Goal: Task Accomplishment & Management: Manage account settings

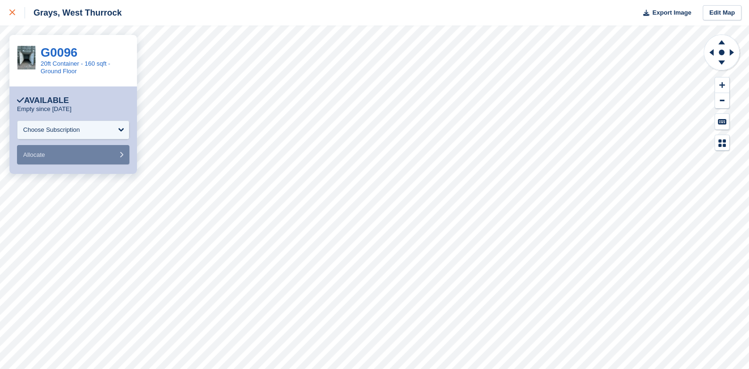
click at [11, 12] on icon at bounding box center [12, 12] width 6 height 6
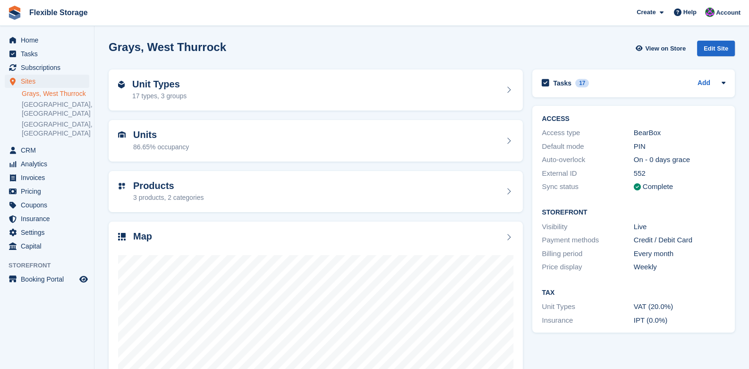
scroll to position [47, 0]
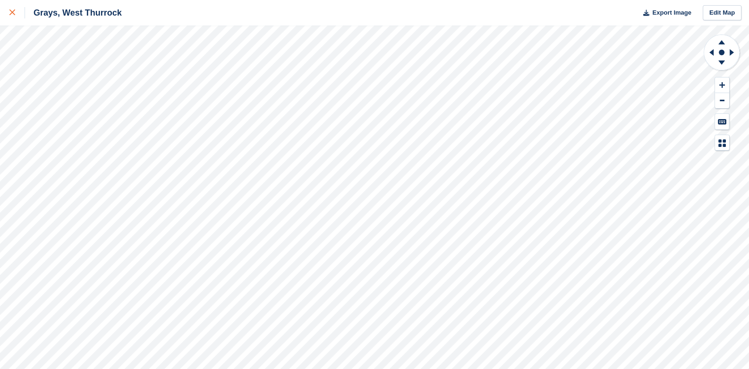
click at [12, 6] on link at bounding box center [12, 12] width 25 height 25
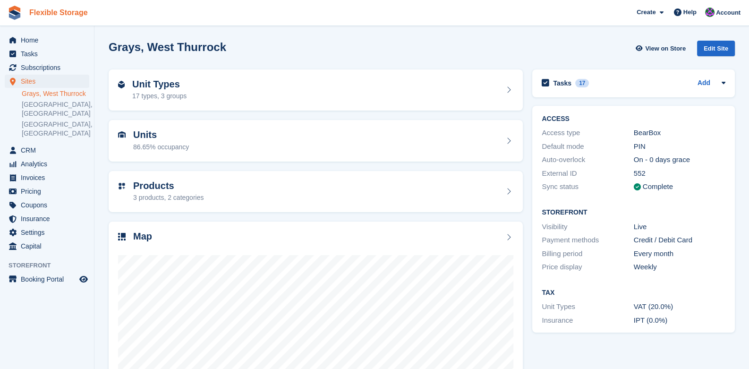
click at [48, 13] on link "Flexible Storage" at bounding box center [58, 13] width 66 height 16
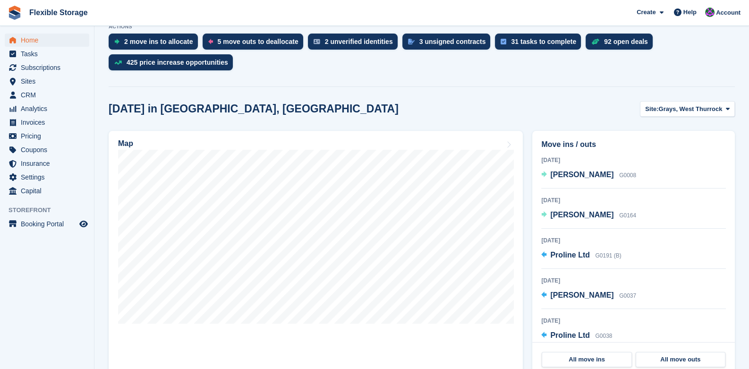
scroll to position [236, 0]
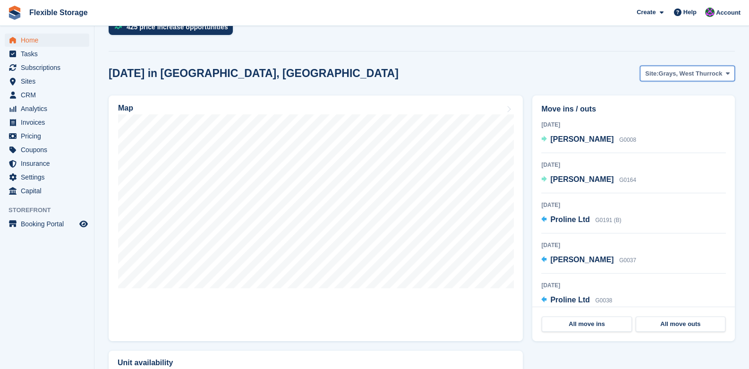
click at [722, 73] on span "Grays, West Thurrock" at bounding box center [690, 73] width 64 height 9
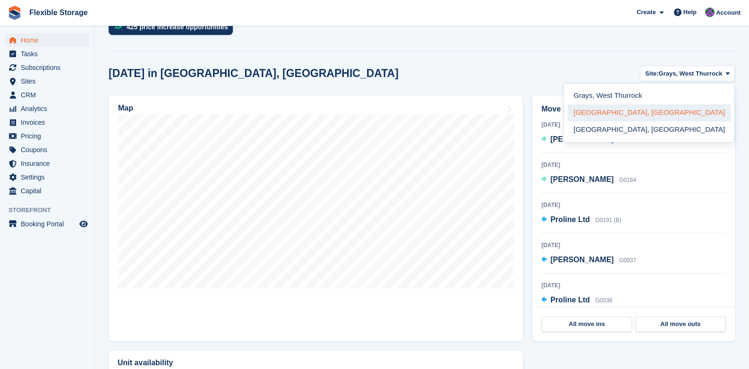
click at [676, 108] on link "Aveley, Essex" at bounding box center [648, 112] width 163 height 17
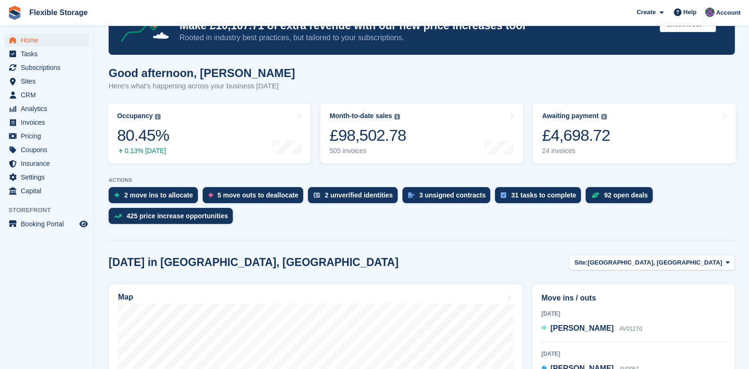
scroll to position [188, 0]
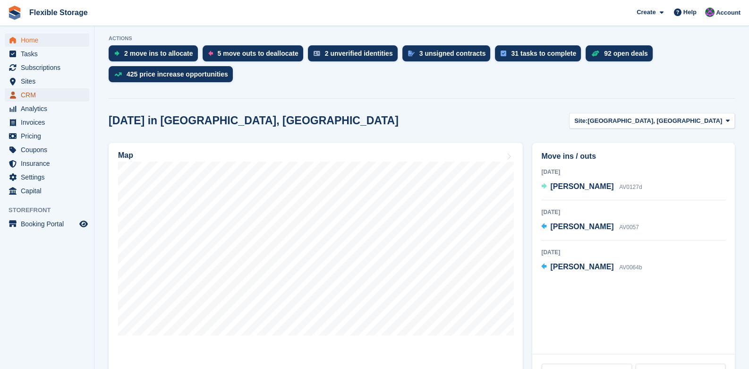
click at [26, 93] on span "CRM" at bounding box center [49, 94] width 57 height 13
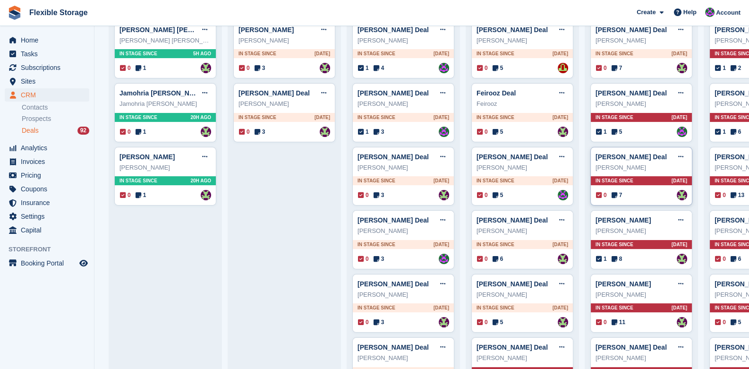
scroll to position [188, 0]
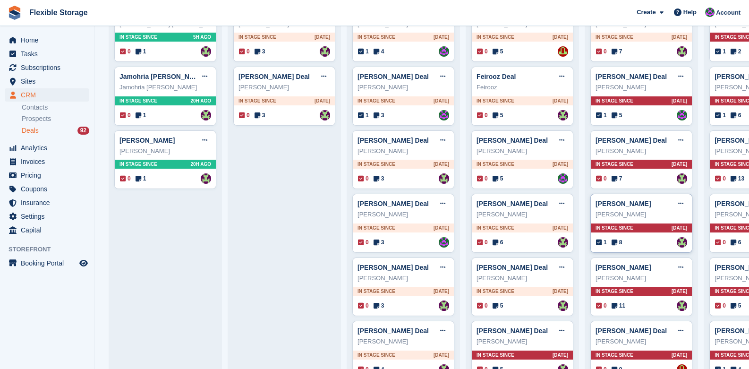
click at [635, 229] on div "In stage since 15D AGO" at bounding box center [640, 227] width 101 height 9
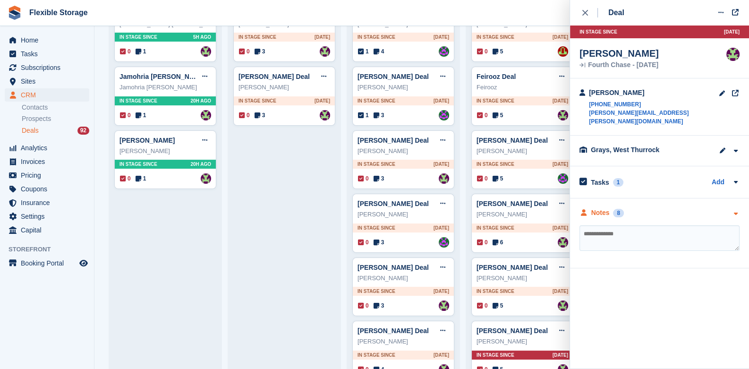
click at [737, 210] on icon "button" at bounding box center [735, 213] width 8 height 6
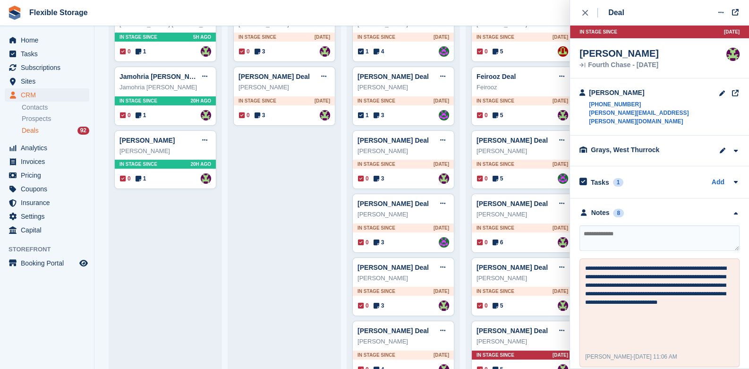
click at [584, 18] on button "close" at bounding box center [589, 12] width 21 height 25
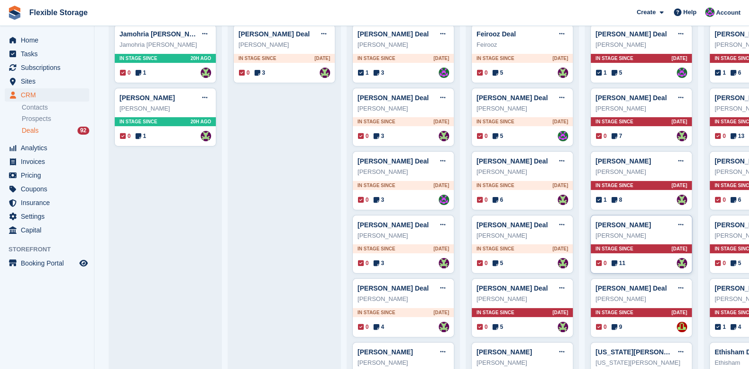
scroll to position [330, 0]
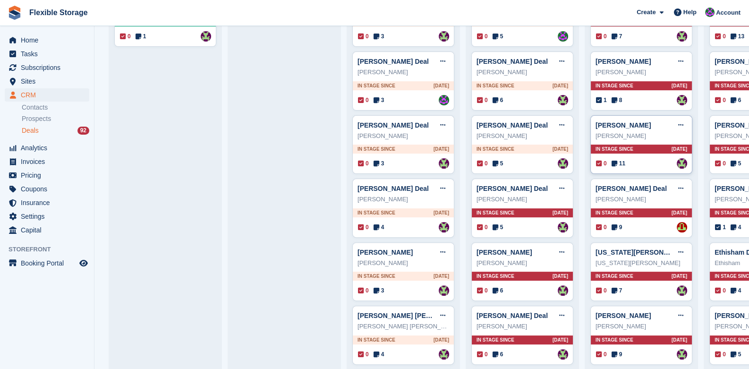
click at [643, 149] on div "In stage since 20D AGO" at bounding box center [640, 148] width 101 height 9
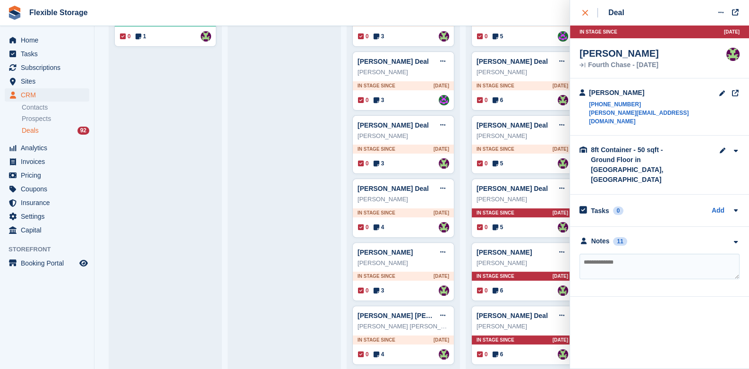
click at [585, 6] on button "close" at bounding box center [589, 12] width 21 height 25
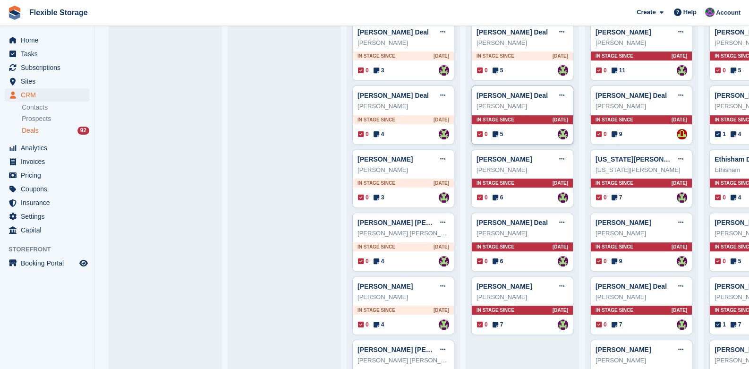
scroll to position [424, 0]
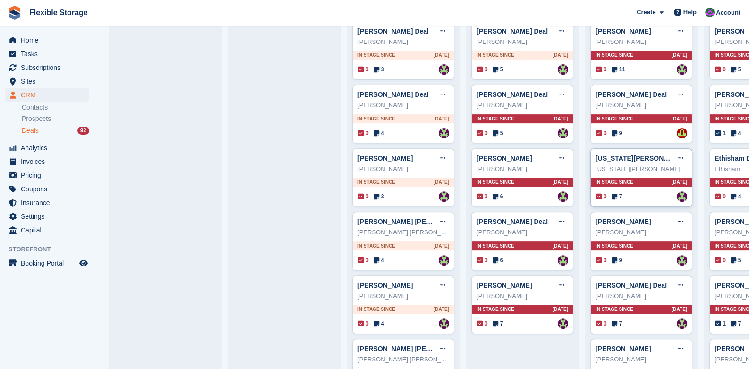
click at [616, 175] on div "Georgia Blackburn Deal Edit deal Mark as won Mark as lost Delete deal Georgia B…" at bounding box center [641, 177] width 102 height 59
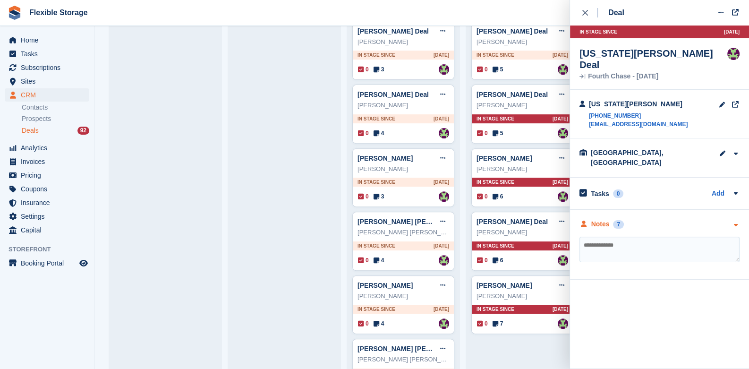
click at [733, 222] on icon "button" at bounding box center [735, 225] width 8 height 6
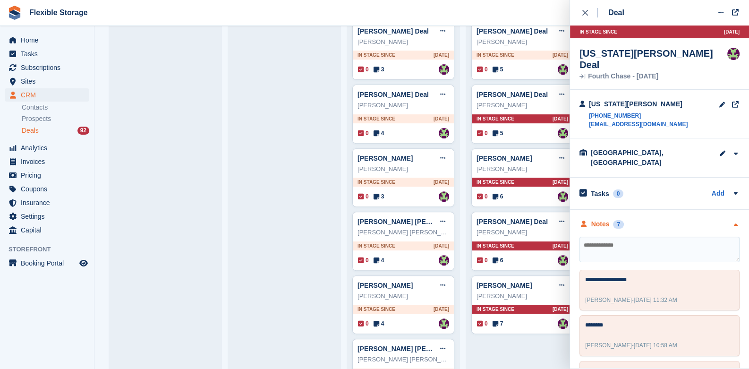
click at [583, 12] on icon "close" at bounding box center [585, 13] width 6 height 6
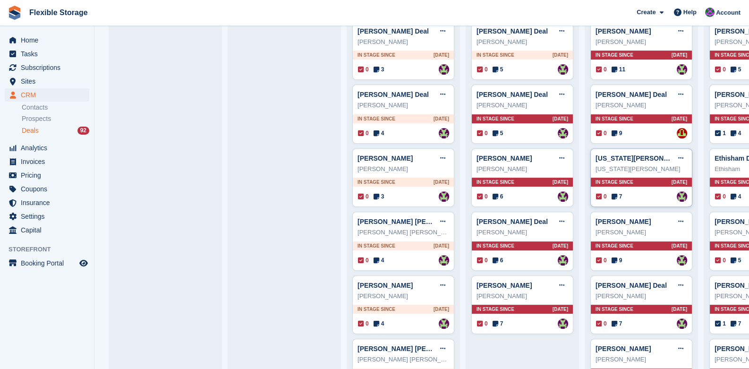
click at [628, 184] on span "In stage since" at bounding box center [614, 181] width 38 height 7
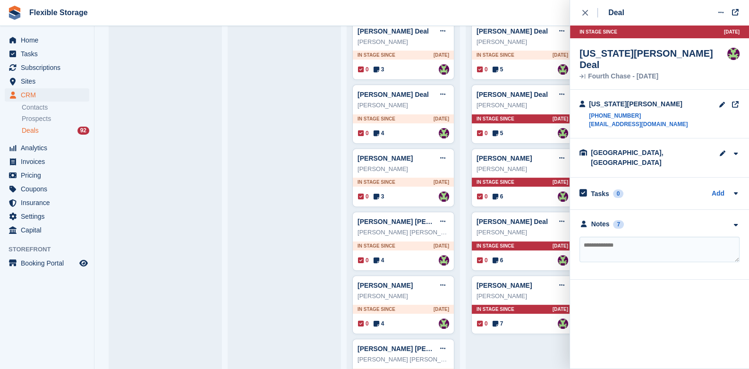
click at [739, 210] on div "**********" at bounding box center [659, 245] width 179 height 70
click at [734, 222] on icon "button" at bounding box center [735, 225] width 8 height 6
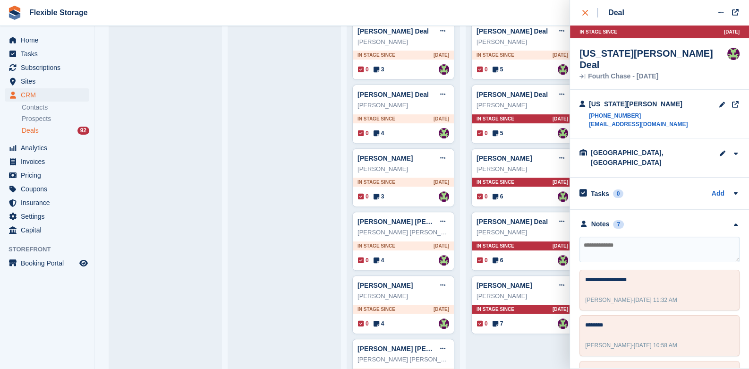
click at [584, 8] on div "close" at bounding box center [590, 12] width 16 height 9
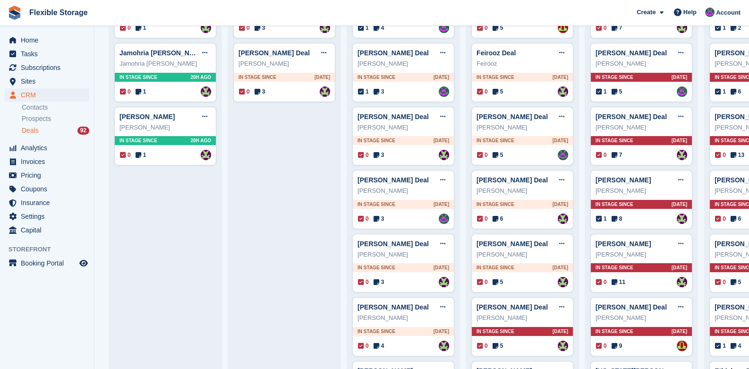
scroll to position [0, 0]
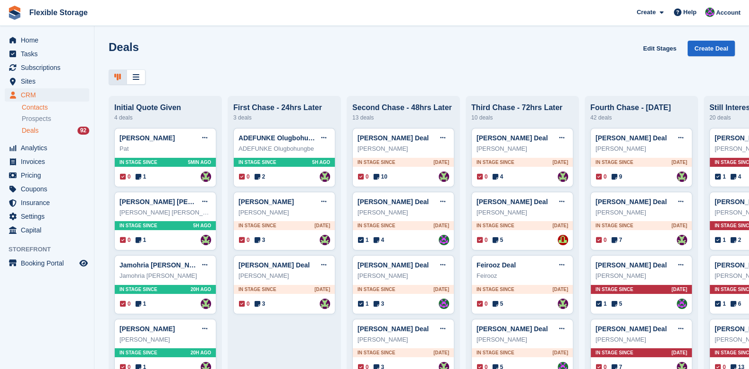
click at [38, 106] on link "Contacts" at bounding box center [55, 107] width 67 height 9
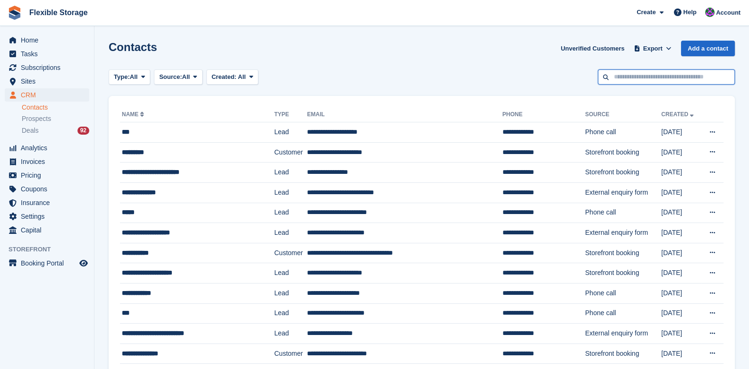
click at [654, 79] on input "text" at bounding box center [666, 77] width 137 height 16
click at [663, 76] on input "text" at bounding box center [666, 77] width 137 height 16
type input "****"
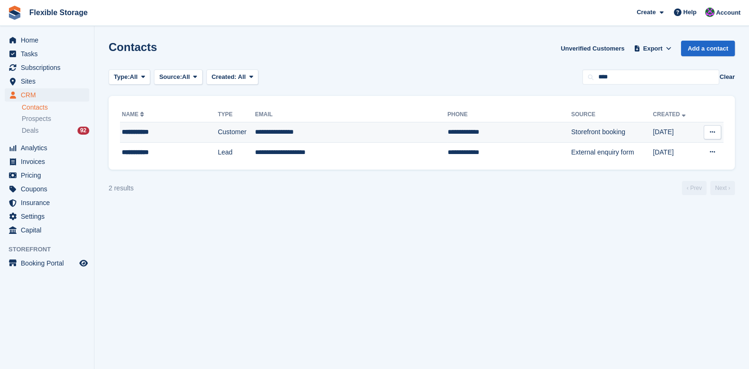
click at [281, 134] on td "**********" at bounding box center [351, 132] width 192 height 20
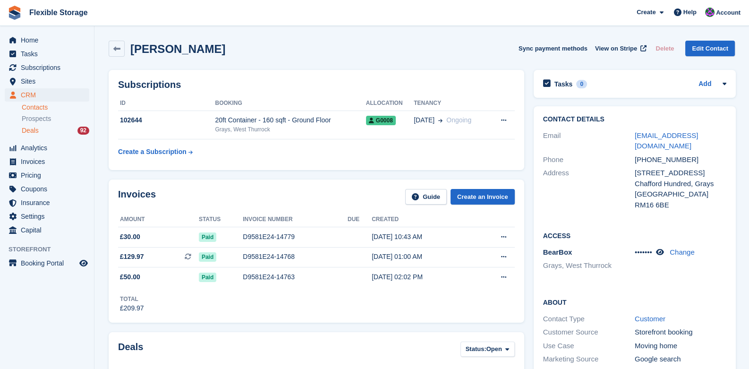
click at [40, 134] on div "Deals 92" at bounding box center [55, 130] width 67 height 9
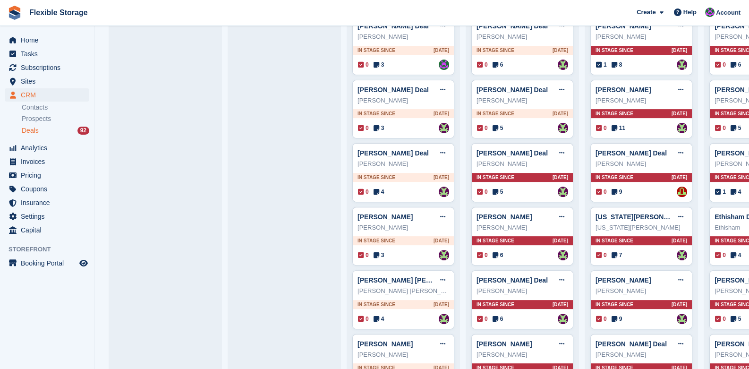
scroll to position [377, 0]
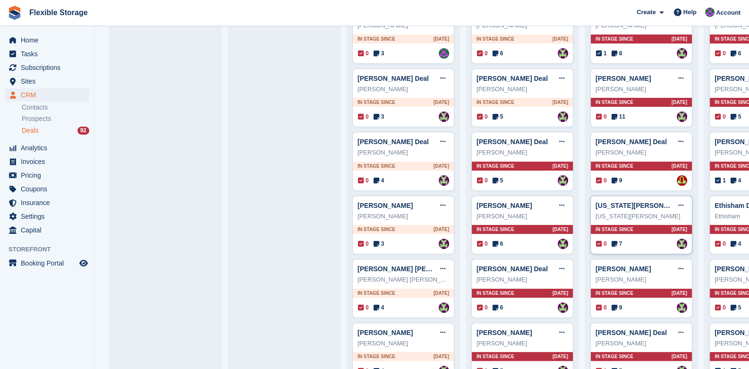
click at [659, 230] on div "In stage since [DATE]" at bounding box center [640, 229] width 101 height 9
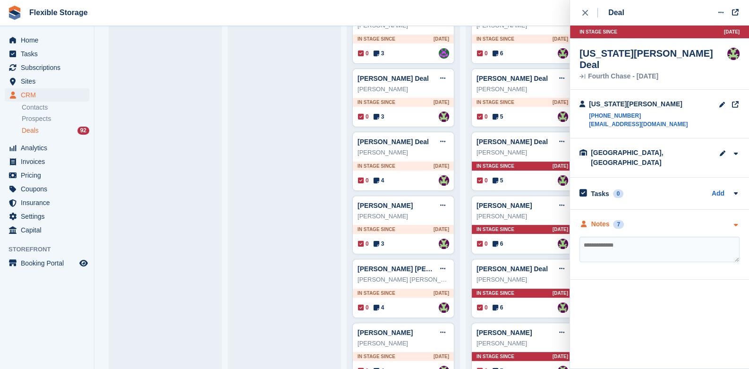
click at [733, 222] on icon "button" at bounding box center [735, 225] width 8 height 6
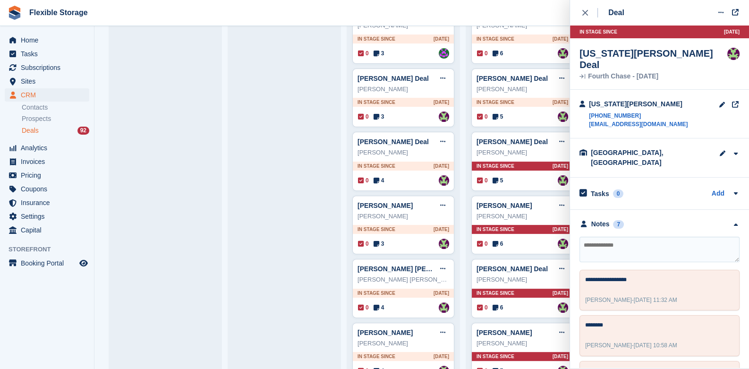
click at [656, 236] on textarea at bounding box center [659, 248] width 160 height 25
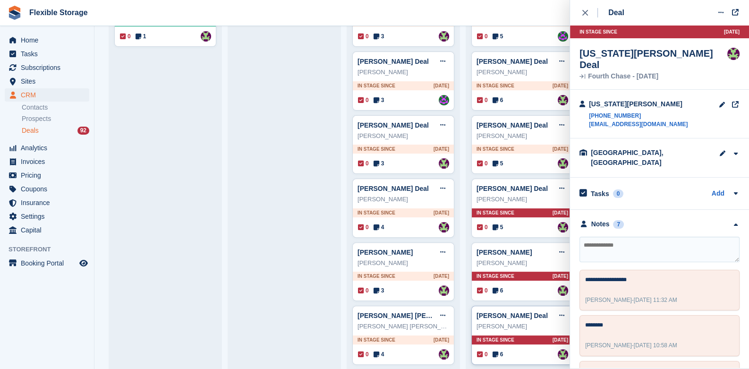
scroll to position [330, 0]
click at [589, 8] on div "close" at bounding box center [590, 12] width 16 height 9
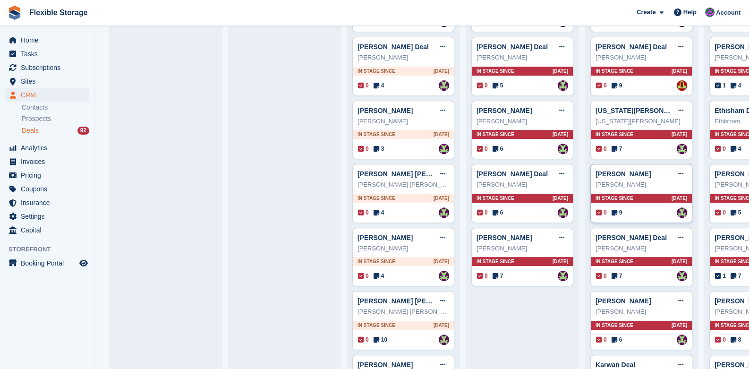
scroll to position [471, 0]
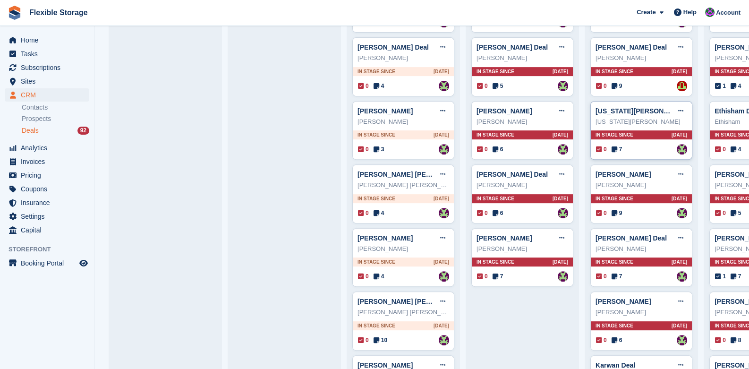
click at [645, 132] on div "In stage since [DATE]" at bounding box center [640, 134] width 101 height 9
click at [625, 132] on span "In stage since" at bounding box center [614, 134] width 38 height 7
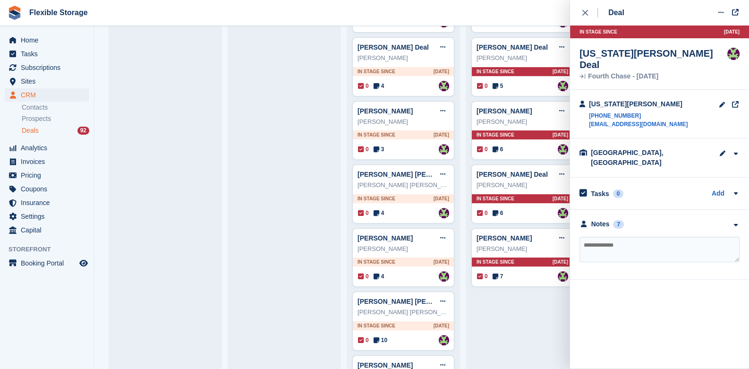
click at [642, 236] on textarea at bounding box center [659, 248] width 160 height 25
click at [642, 236] on textarea "*******" at bounding box center [659, 248] width 160 height 25
click at [685, 236] on textarea "*******" at bounding box center [659, 248] width 160 height 25
type textarea "**********"
click at [737, 219] on div at bounding box center [735, 224] width 8 height 10
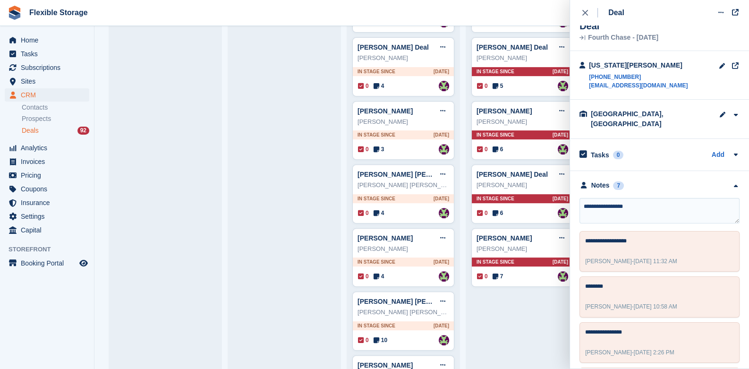
scroll to position [0, 0]
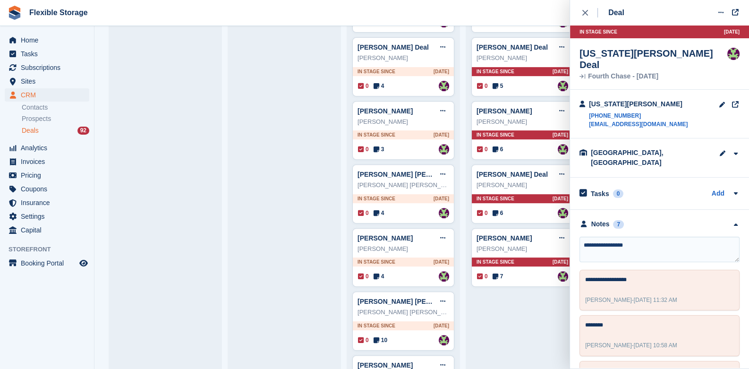
click at [656, 236] on textarea "**********" at bounding box center [659, 248] width 160 height 25
click at [640, 236] on textarea "**********" at bounding box center [659, 248] width 160 height 25
click at [581, 8] on button "close" at bounding box center [589, 12] width 21 height 25
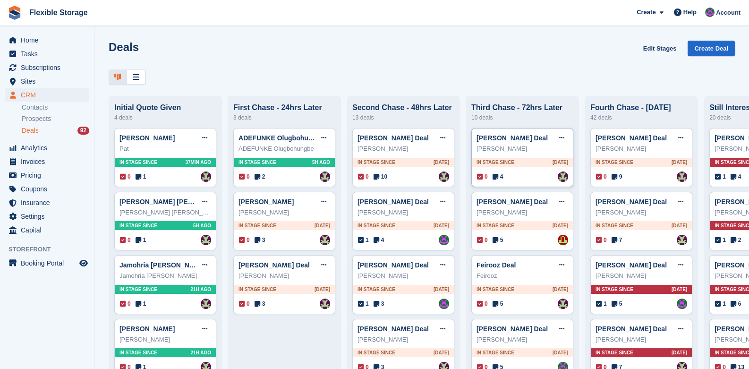
click at [509, 164] on span "In stage since" at bounding box center [495, 162] width 38 height 7
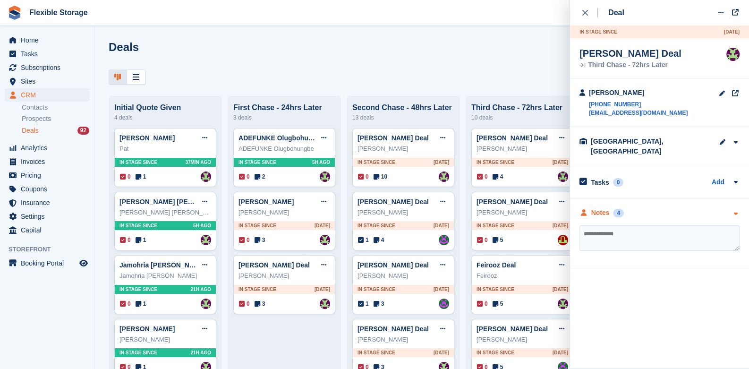
click at [733, 210] on icon "button" at bounding box center [735, 213] width 8 height 6
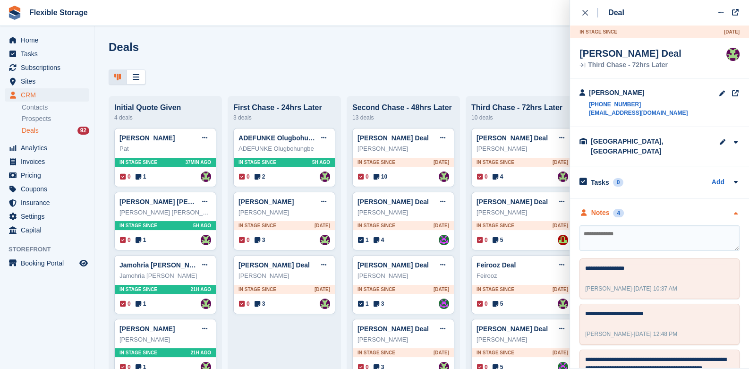
click at [733, 204] on div "**********" at bounding box center [659, 344] width 179 height 293
click at [585, 7] on button "close" at bounding box center [589, 12] width 21 height 25
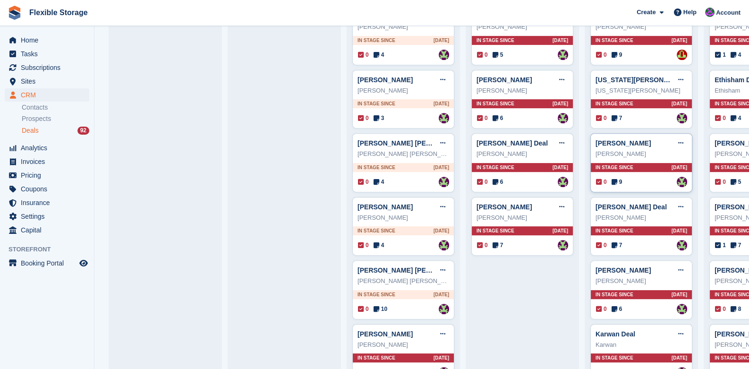
scroll to position [519, 0]
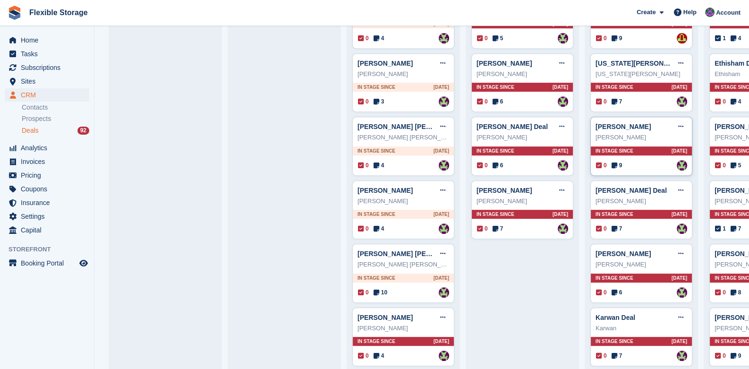
click at [639, 152] on div "In stage since [DATE]" at bounding box center [640, 150] width 101 height 9
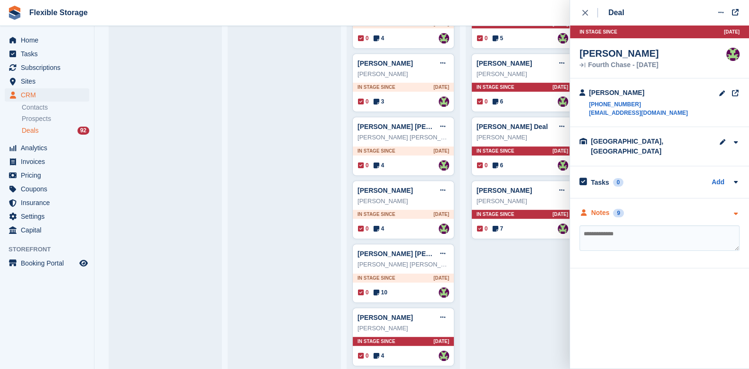
click at [736, 208] on div at bounding box center [735, 213] width 8 height 10
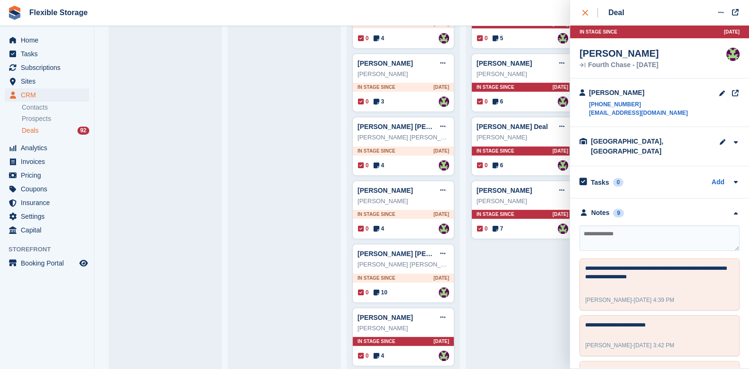
click at [586, 13] on icon "close" at bounding box center [585, 13] width 6 height 6
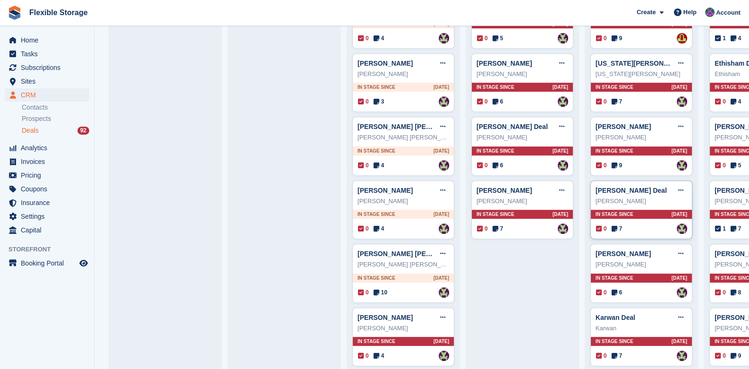
click at [627, 219] on div "[PERSON_NAME] Deal Edit deal [PERSON_NAME] as won [PERSON_NAME] as lost Delete …" at bounding box center [641, 209] width 102 height 59
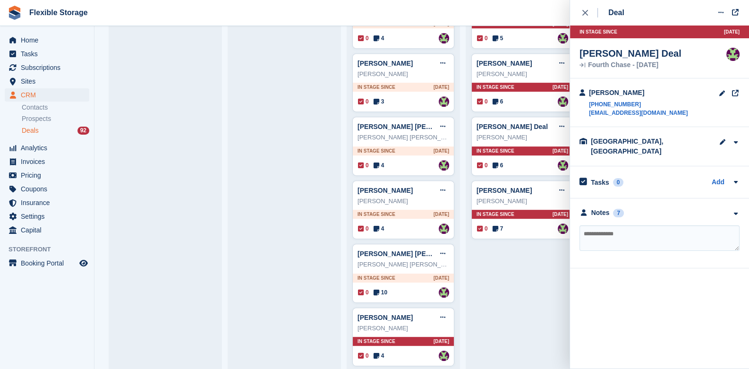
click at [739, 205] on div "**********" at bounding box center [659, 233] width 179 height 70
click at [736, 210] on icon "button" at bounding box center [735, 213] width 8 height 6
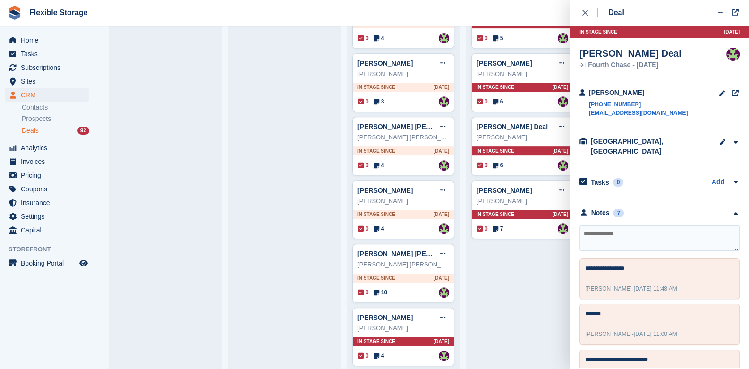
click at [661, 230] on textarea at bounding box center [659, 237] width 160 height 25
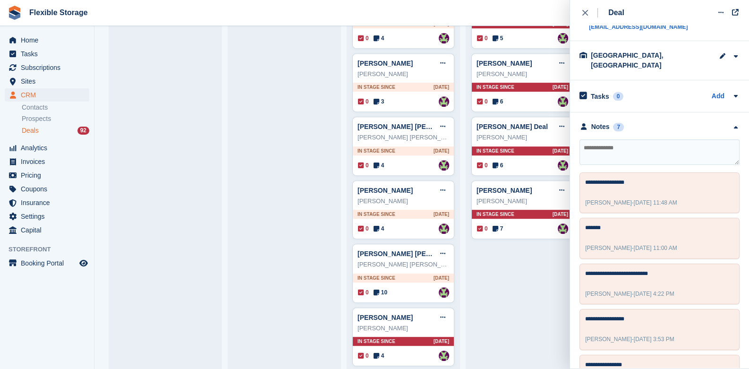
scroll to position [0, 0]
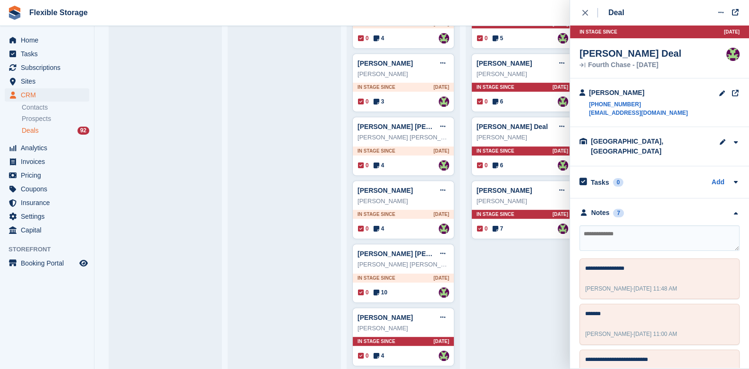
click at [621, 230] on textarea at bounding box center [659, 237] width 160 height 25
click at [585, 8] on div "close" at bounding box center [590, 12] width 16 height 9
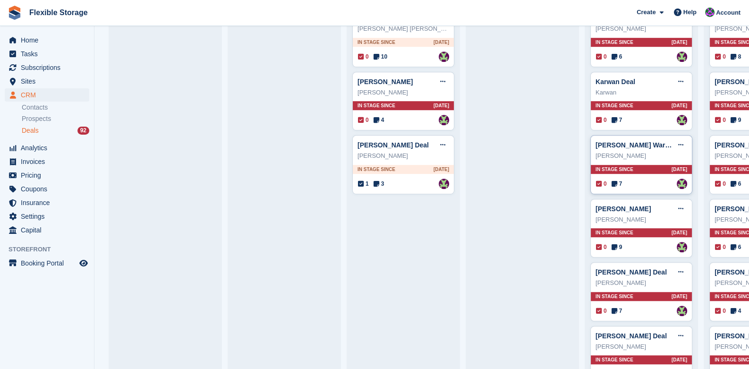
scroll to position [614, 0]
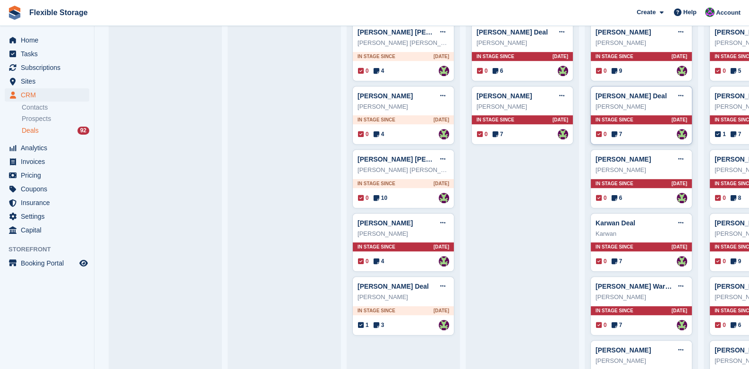
click at [625, 117] on span "In stage since" at bounding box center [614, 119] width 38 height 7
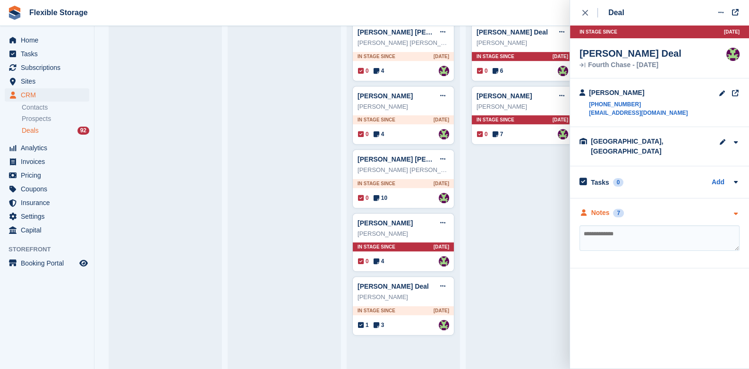
click at [730, 208] on div "Notes 7" at bounding box center [659, 213] width 160 height 10
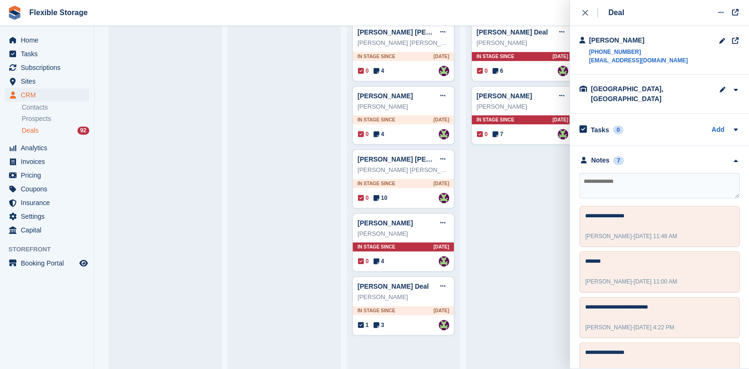
scroll to position [0, 0]
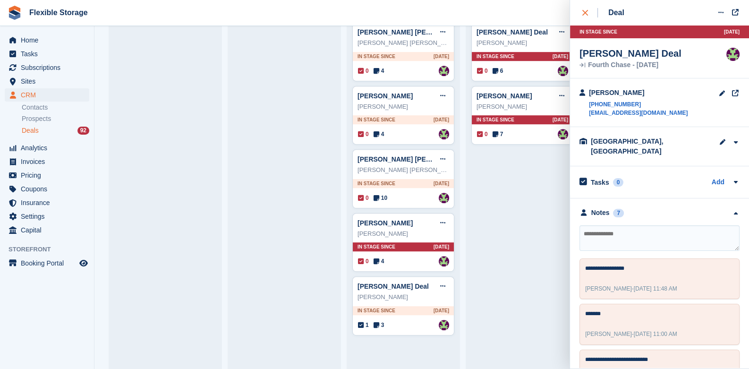
click at [589, 11] on div "close" at bounding box center [590, 12] width 16 height 9
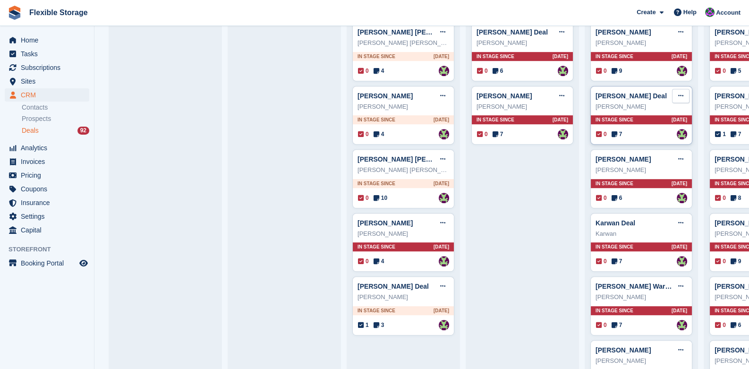
click at [682, 97] on icon at bounding box center [680, 96] width 5 height 6
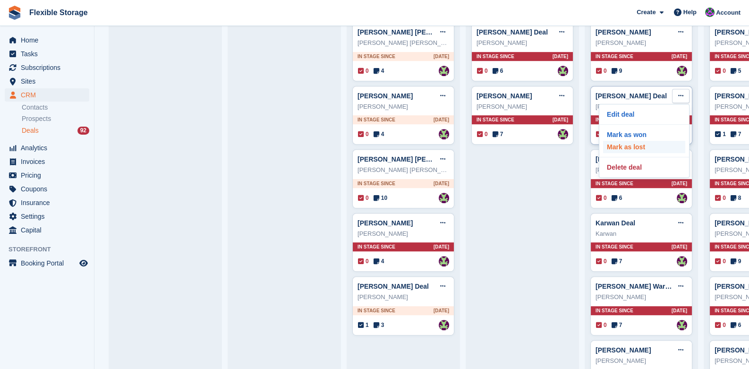
click at [648, 148] on p "Mark as lost" at bounding box center [644, 147] width 82 height 12
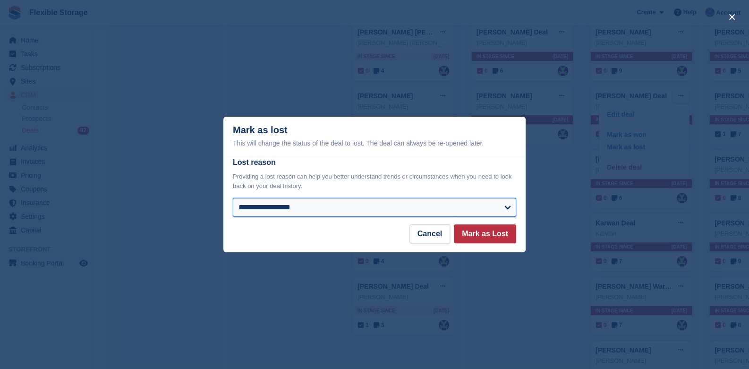
click at [345, 199] on select "**********" at bounding box center [374, 207] width 283 height 19
select select "**********"
click at [233, 198] on select "**********" at bounding box center [374, 207] width 283 height 19
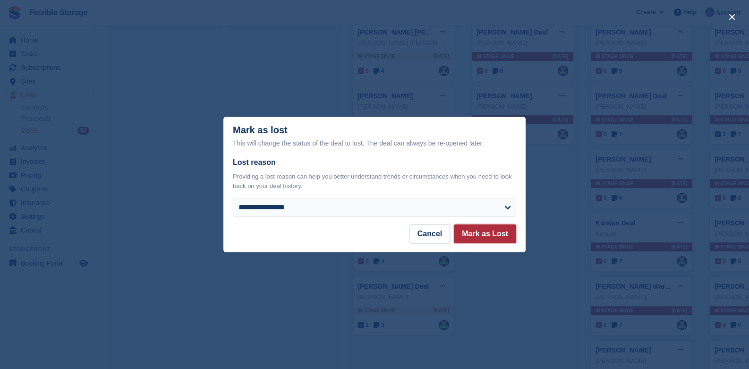
click at [503, 237] on button "Mark as Lost" at bounding box center [485, 233] width 62 height 19
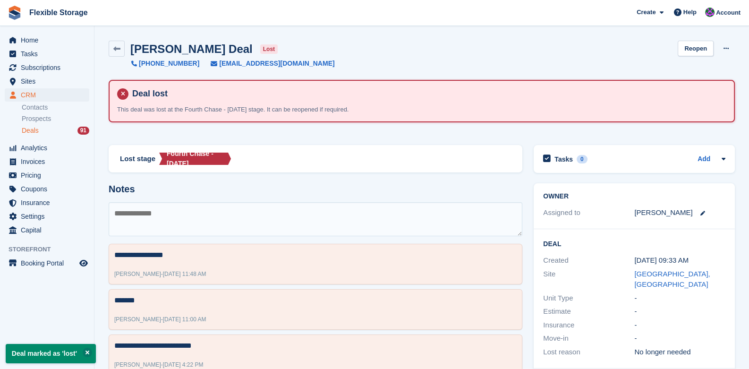
click at [33, 128] on span "Deals" at bounding box center [30, 130] width 17 height 9
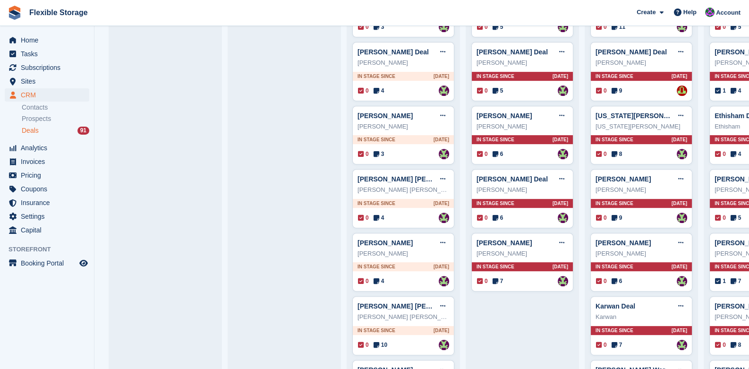
scroll to position [519, 0]
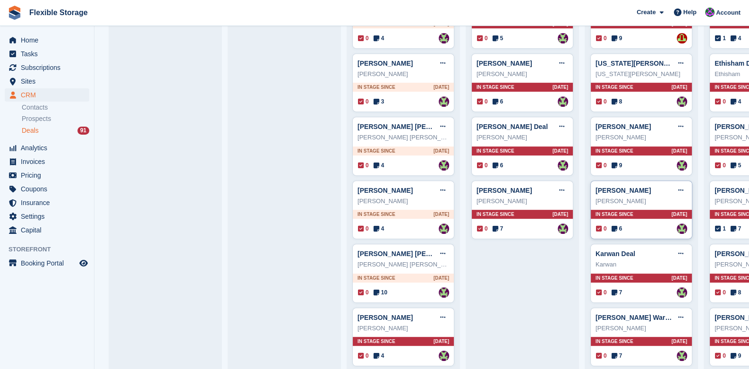
click at [642, 215] on div "In stage since [DATE]" at bounding box center [640, 214] width 101 height 9
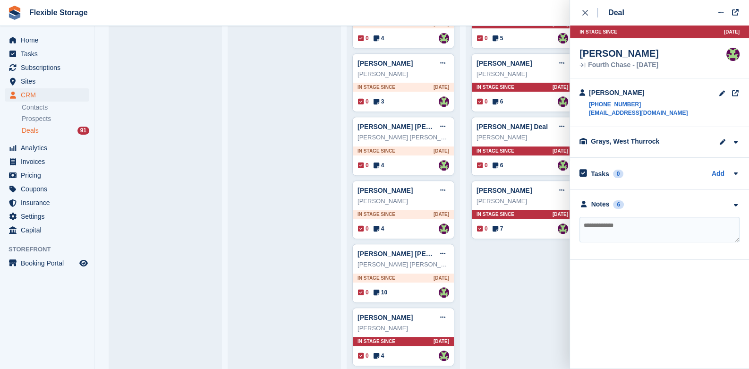
click at [741, 198] on div "**********" at bounding box center [659, 225] width 179 height 70
click at [734, 201] on div at bounding box center [735, 204] width 8 height 10
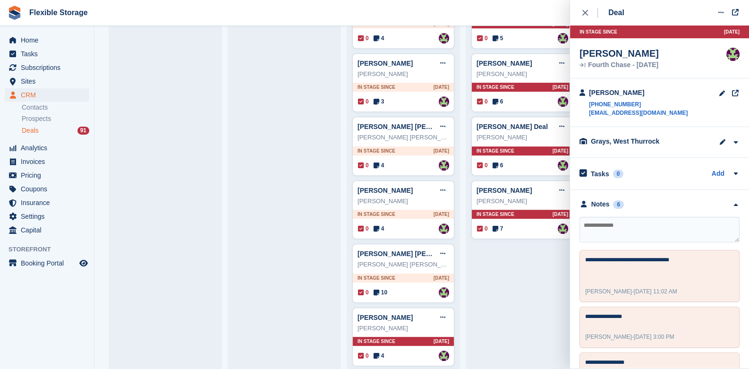
click at [632, 227] on textarea at bounding box center [659, 229] width 160 height 25
click at [598, 230] on textarea at bounding box center [659, 229] width 160 height 25
click at [620, 231] on textarea at bounding box center [659, 229] width 160 height 25
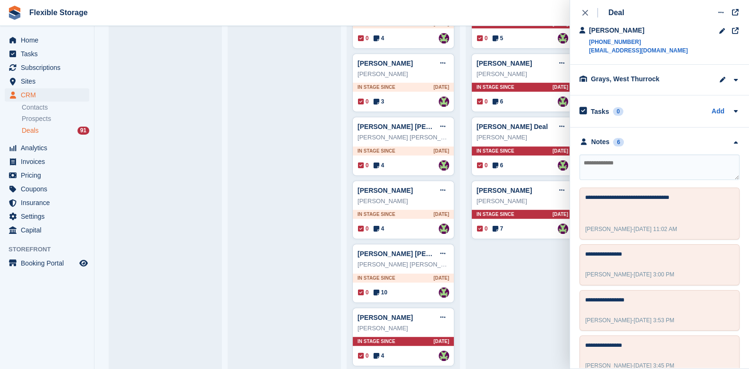
scroll to position [0, 0]
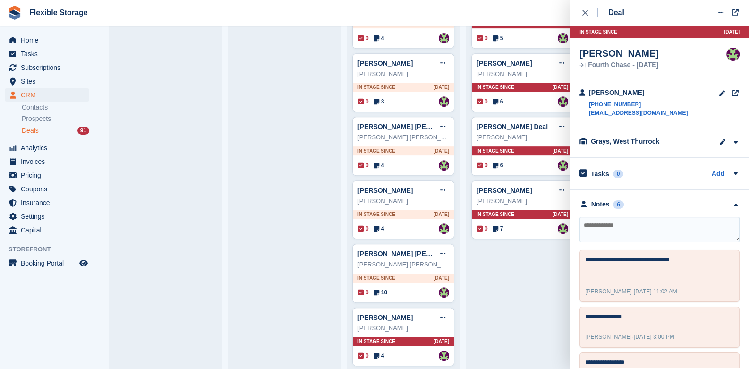
click at [622, 233] on textarea at bounding box center [659, 229] width 160 height 25
click at [647, 227] on textarea at bounding box center [659, 229] width 160 height 25
type textarea "**********"
click at [583, 16] on div "close" at bounding box center [590, 12] width 16 height 9
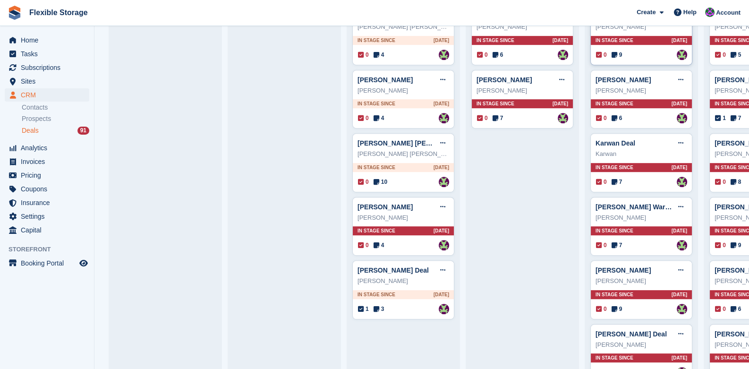
scroll to position [661, 0]
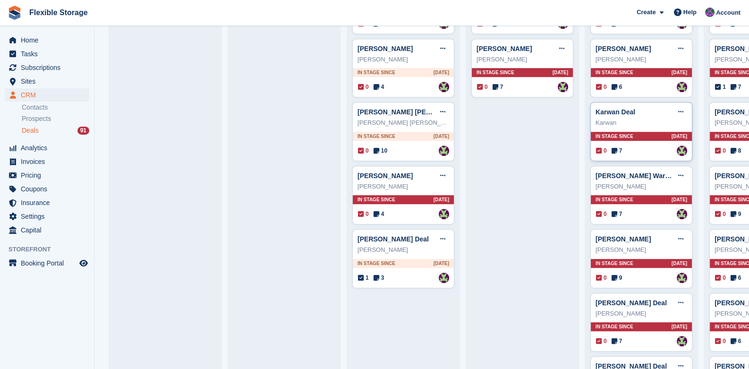
click at [648, 137] on div "In stage since [DATE]" at bounding box center [640, 136] width 101 height 9
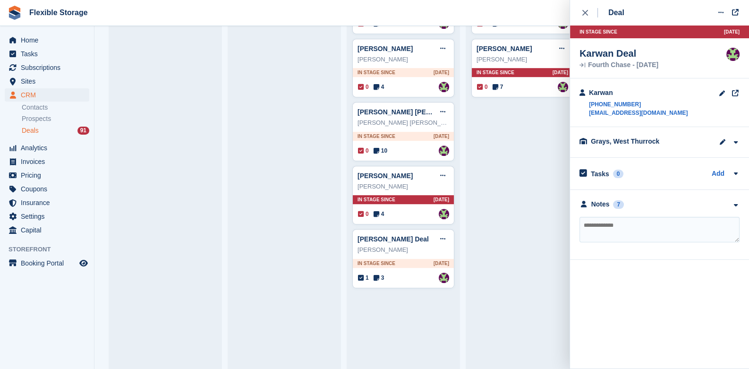
click at [734, 201] on div at bounding box center [735, 204] width 8 height 10
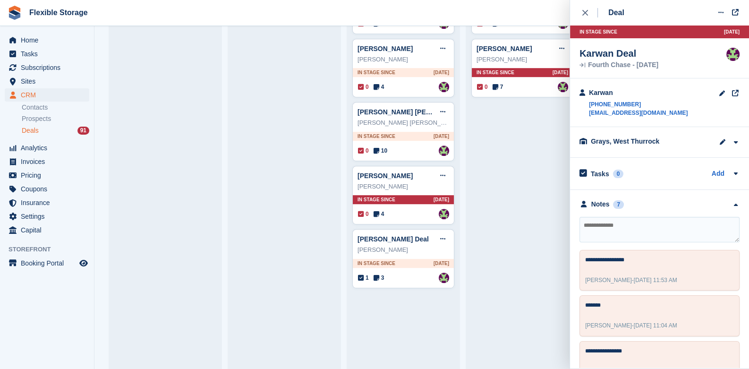
click at [647, 228] on textarea at bounding box center [659, 229] width 160 height 25
type textarea "*******"
click at [585, 14] on icon "close" at bounding box center [585, 13] width 6 height 6
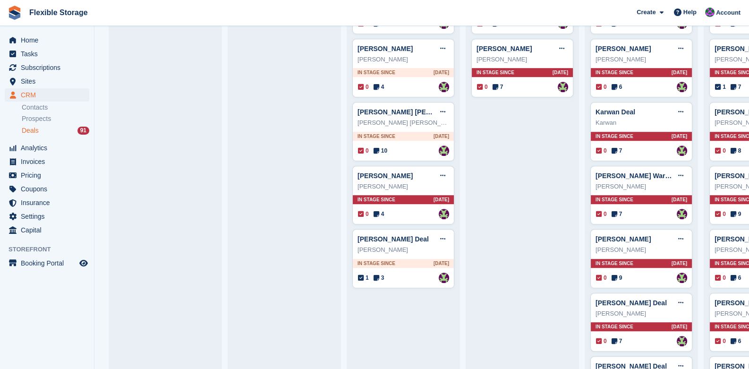
scroll to position [708, 0]
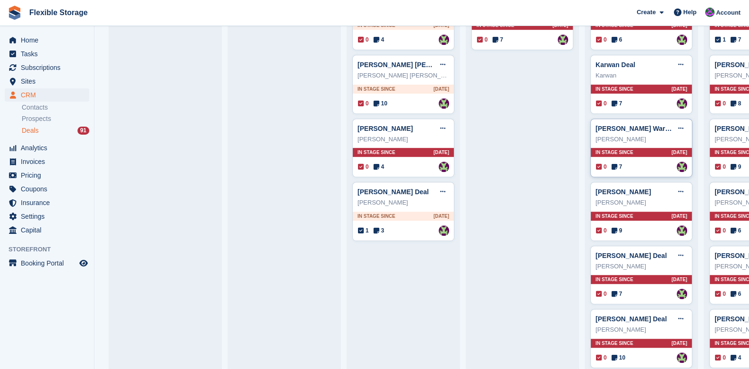
click at [617, 149] on span "In stage since" at bounding box center [614, 152] width 38 height 7
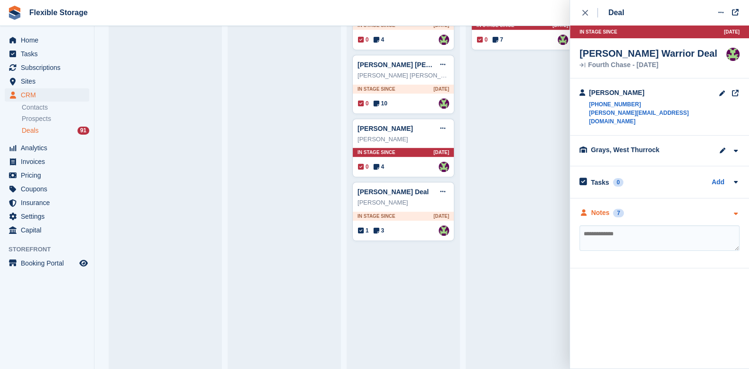
click at [734, 210] on icon "button" at bounding box center [735, 213] width 8 height 6
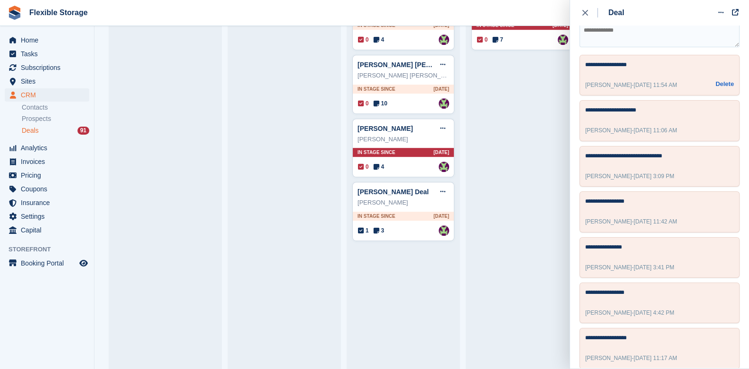
scroll to position [0, 0]
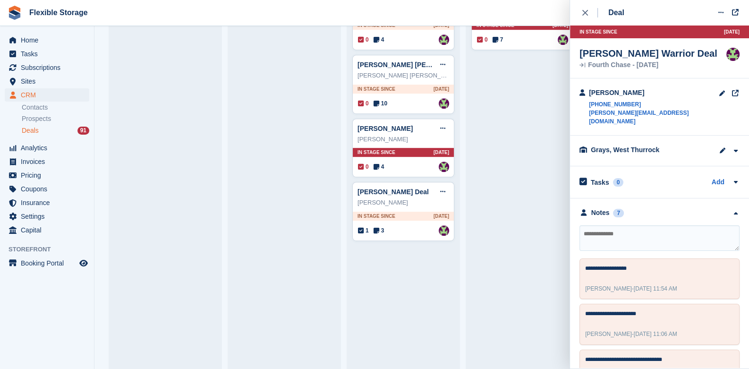
click at [653, 230] on textarea at bounding box center [659, 237] width 160 height 25
click at [655, 228] on textarea "*********" at bounding box center [659, 237] width 160 height 25
type textarea "**********"
click at [586, 11] on icon "close" at bounding box center [585, 13] width 6 height 6
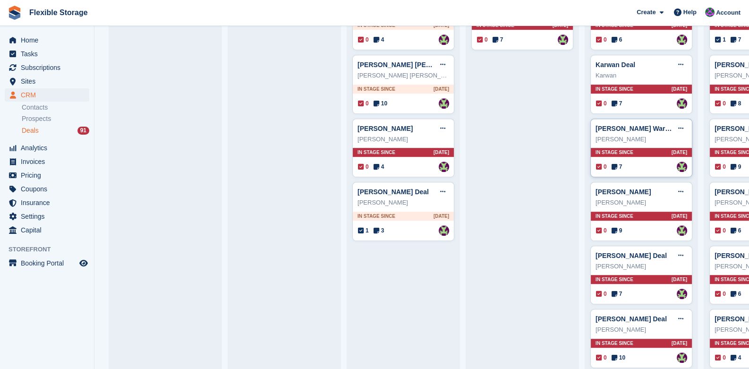
scroll to position [755, 0]
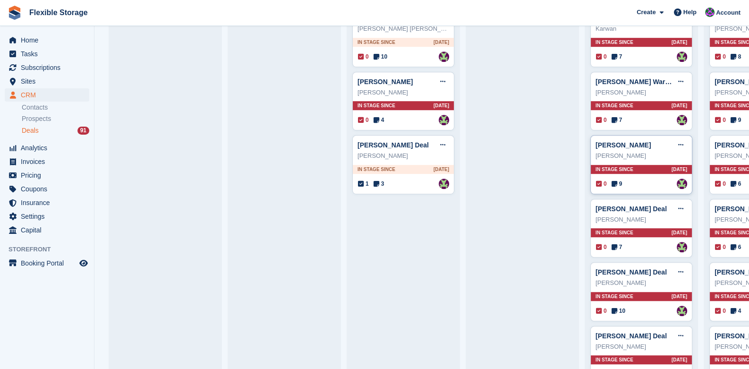
click at [629, 166] on span "In stage since" at bounding box center [614, 169] width 38 height 7
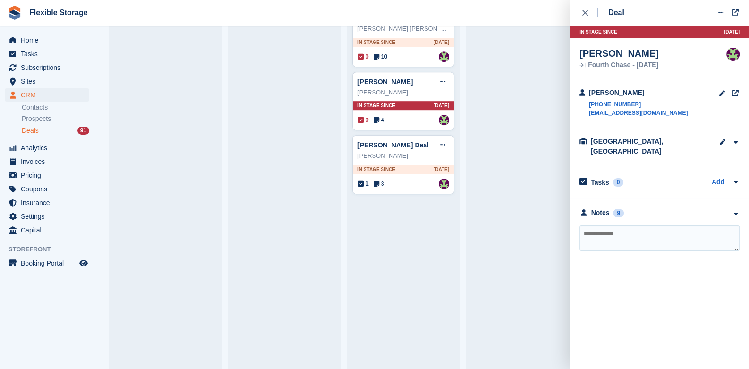
click at [735, 210] on icon "button" at bounding box center [735, 213] width 8 height 6
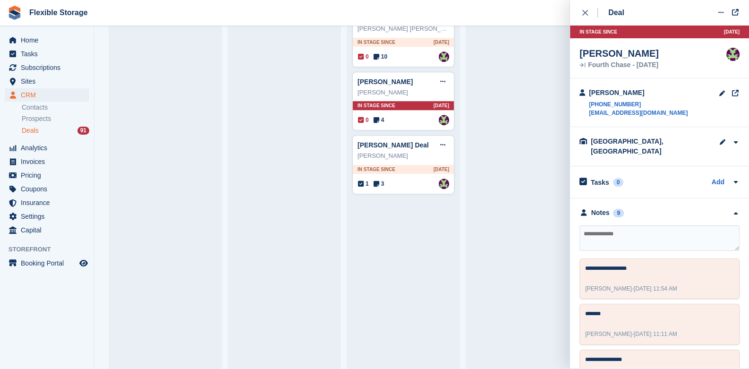
click at [638, 225] on textarea at bounding box center [659, 237] width 160 height 25
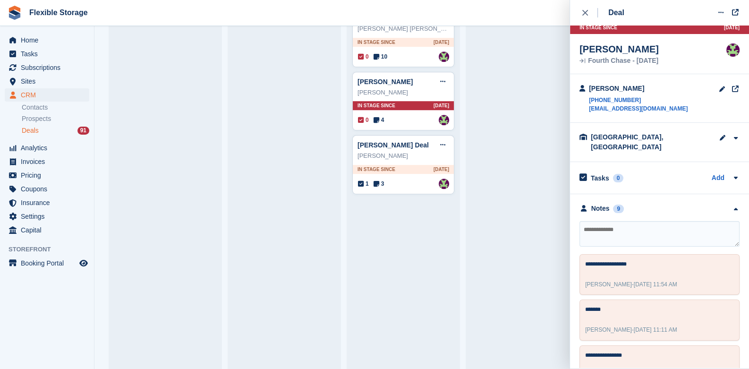
scroll to position [0, 0]
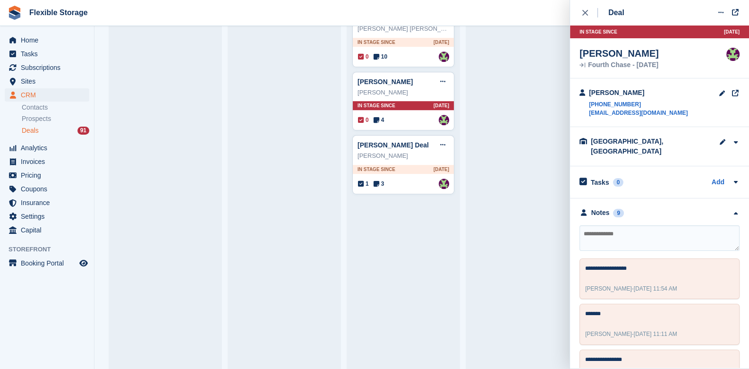
click at [638, 234] on textarea at bounding box center [659, 237] width 160 height 25
type textarea "**********"
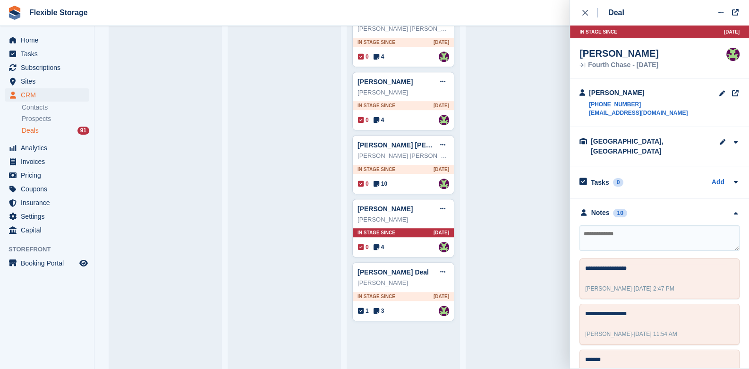
click at [587, 16] on div "close" at bounding box center [590, 12] width 16 height 9
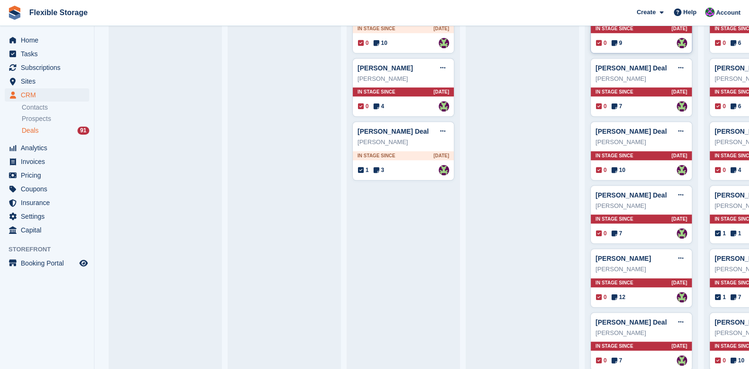
scroll to position [896, 0]
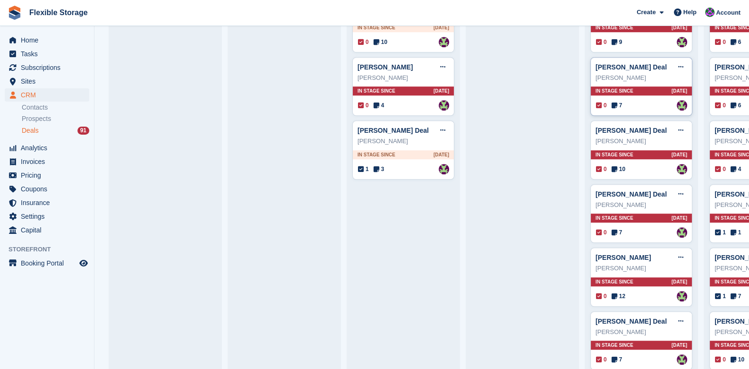
click at [643, 89] on div "In stage since [DATE]" at bounding box center [640, 90] width 101 height 9
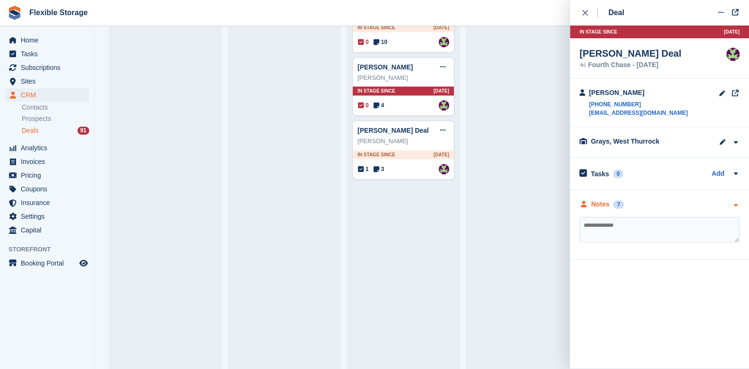
click at [735, 201] on div at bounding box center [735, 204] width 8 height 10
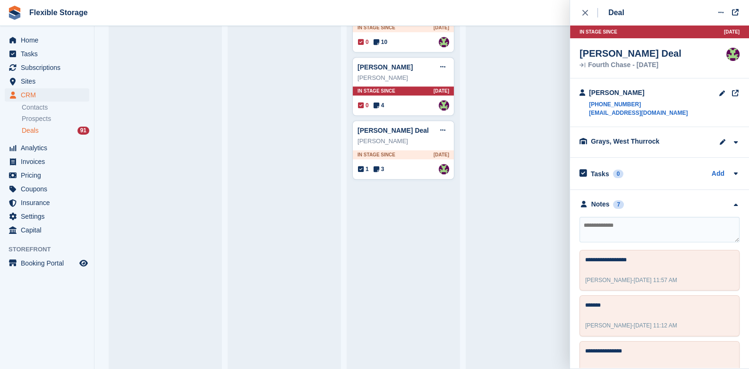
click at [621, 229] on textarea at bounding box center [659, 229] width 160 height 25
click at [616, 231] on textarea at bounding box center [659, 229] width 160 height 25
click at [616, 232] on textarea at bounding box center [659, 229] width 160 height 25
click at [616, 228] on textarea at bounding box center [659, 229] width 160 height 25
click at [627, 226] on textarea at bounding box center [659, 229] width 160 height 25
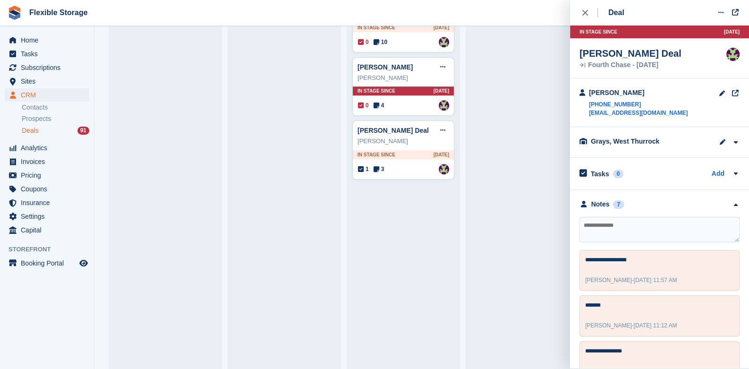
click at [645, 228] on textarea at bounding box center [659, 229] width 160 height 25
click at [611, 229] on textarea at bounding box center [659, 229] width 160 height 25
type textarea "**********"
click at [583, 6] on button "close" at bounding box center [589, 12] width 21 height 25
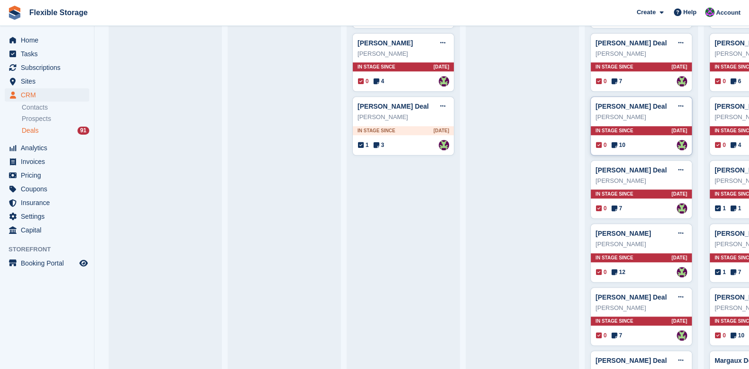
scroll to position [943, 0]
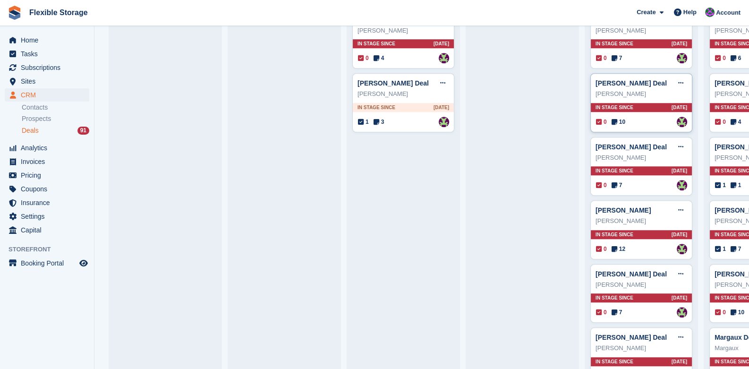
click at [627, 105] on span "In stage since" at bounding box center [614, 107] width 38 height 7
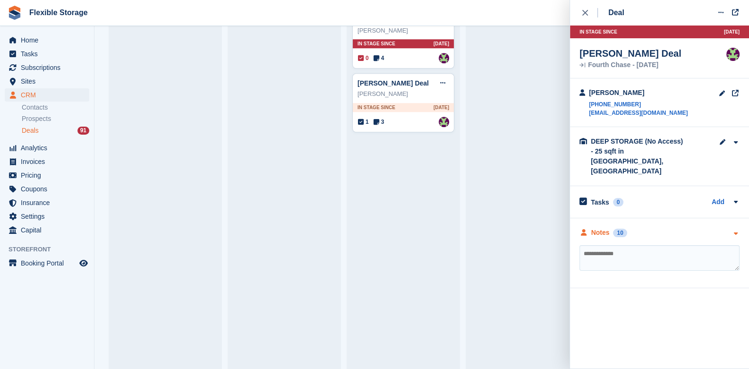
click at [733, 227] on div at bounding box center [735, 232] width 8 height 10
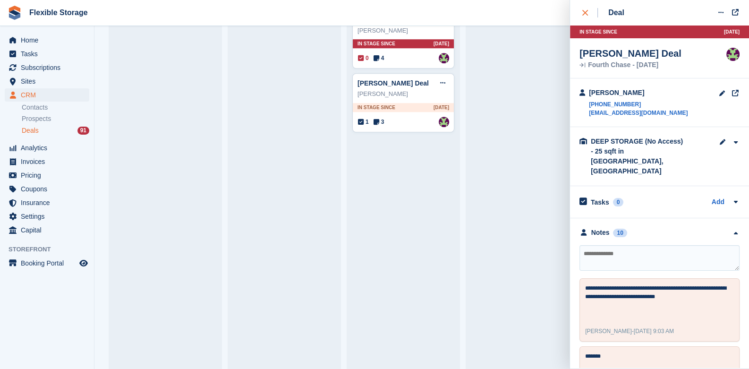
click at [585, 12] on icon "close" at bounding box center [585, 13] width 6 height 6
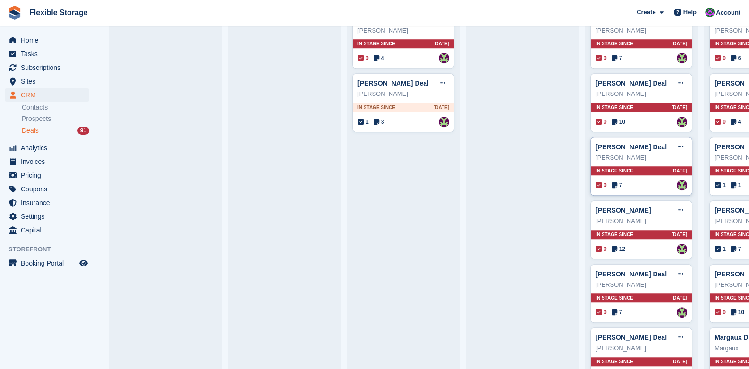
click at [638, 171] on div "In stage since [DATE]" at bounding box center [640, 170] width 101 height 9
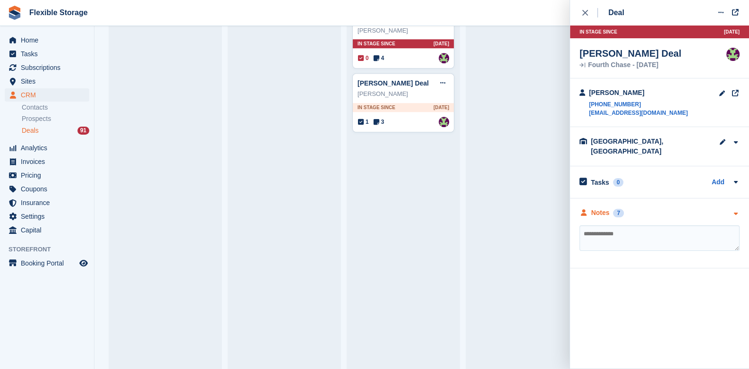
click at [736, 208] on div at bounding box center [735, 213] width 8 height 10
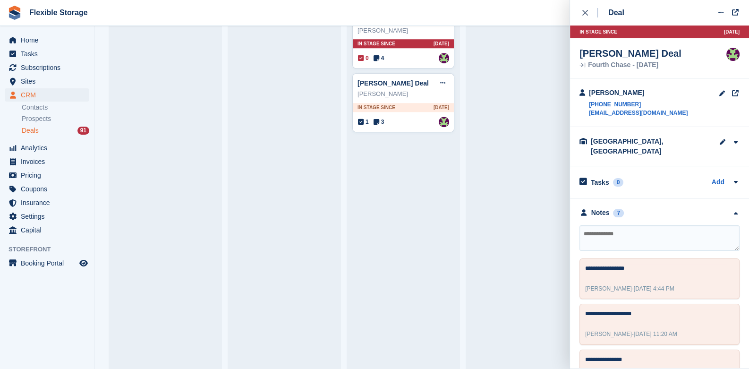
click at [622, 240] on textarea at bounding box center [659, 237] width 160 height 25
type textarea "*"
type textarea "**********"
click at [585, 10] on icon "close" at bounding box center [585, 13] width 6 height 6
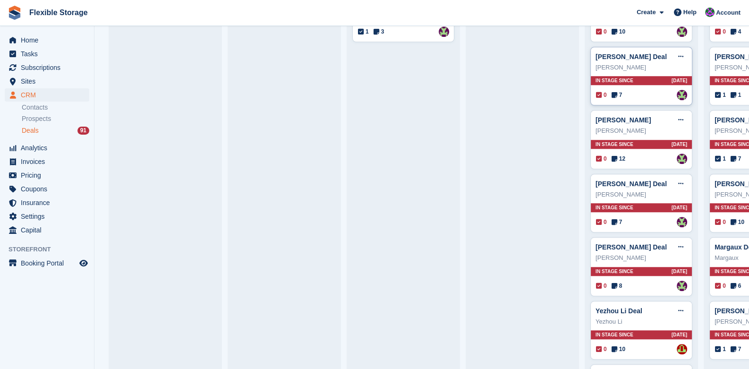
scroll to position [1038, 0]
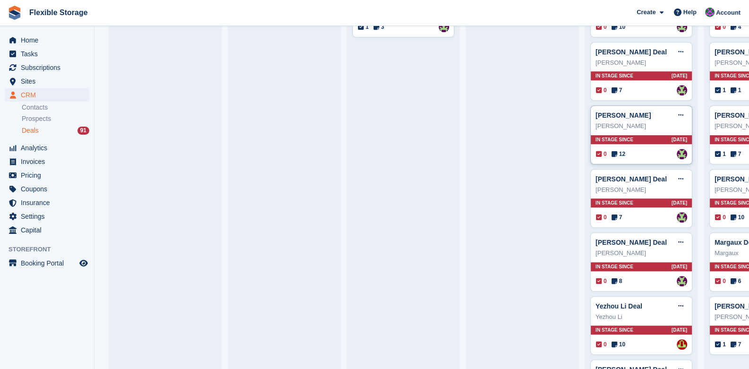
click at [648, 143] on div "[PERSON_NAME] Edit deal [PERSON_NAME] as won [PERSON_NAME] as lost Delete deal …" at bounding box center [641, 134] width 102 height 59
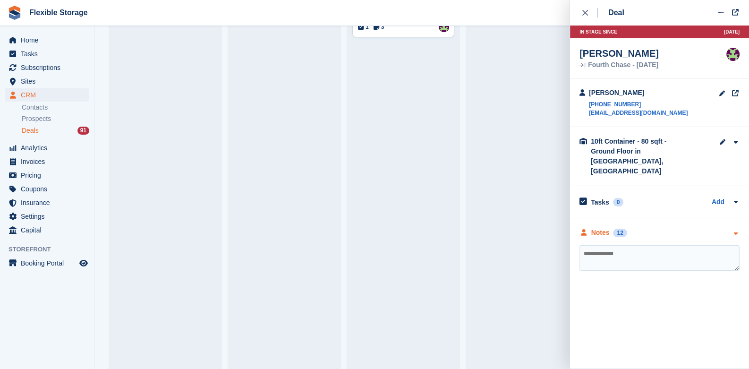
click at [729, 227] on div "Notes 12" at bounding box center [659, 232] width 160 height 10
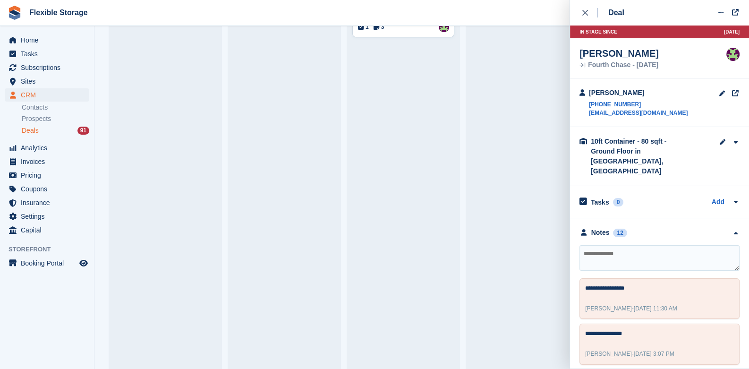
click at [631, 253] on textarea at bounding box center [659, 257] width 160 height 25
click at [642, 245] on textarea at bounding box center [659, 257] width 160 height 25
click at [606, 248] on textarea "*******" at bounding box center [659, 257] width 160 height 25
type textarea "**********"
click at [582, 14] on icon "close" at bounding box center [585, 13] width 6 height 6
